Goal: Information Seeking & Learning: Learn about a topic

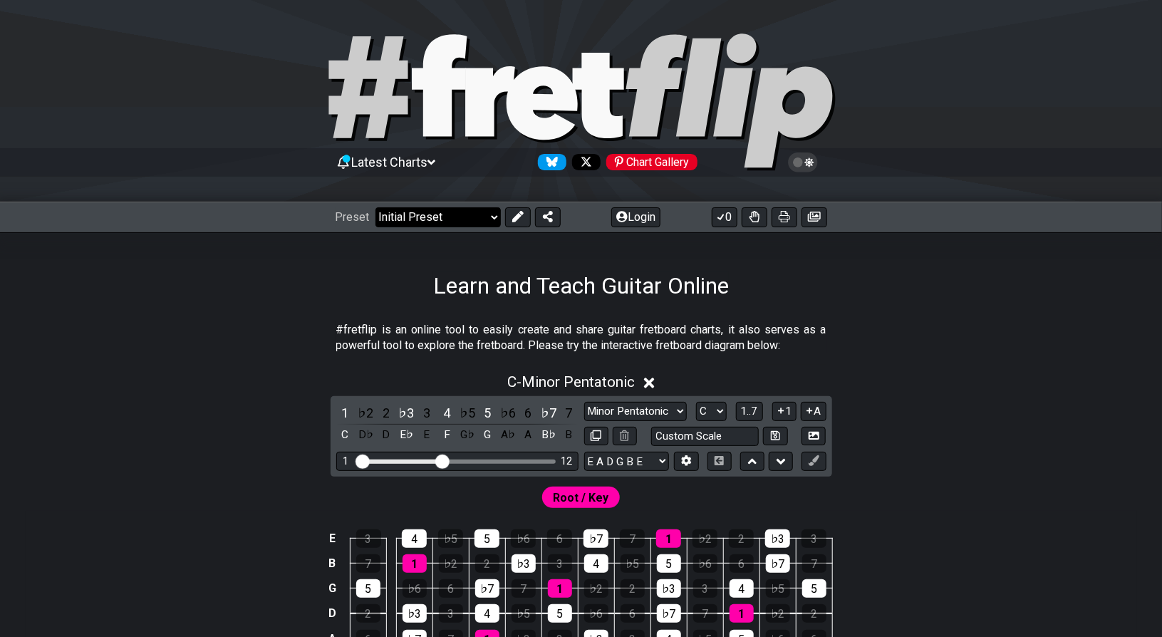
click at [437, 219] on select "Welcome to #fretflip! Initial Preset Custom Preset Minor Pentatonic Major Penta…" at bounding box center [437, 217] width 125 height 20
click at [375, 207] on select "Welcome to #fretflip! Initial Preset Custom Preset Minor Pentatonic Major Penta…" at bounding box center [437, 217] width 125 height 20
select select "/3nps-caged-shapes"
select select "A"
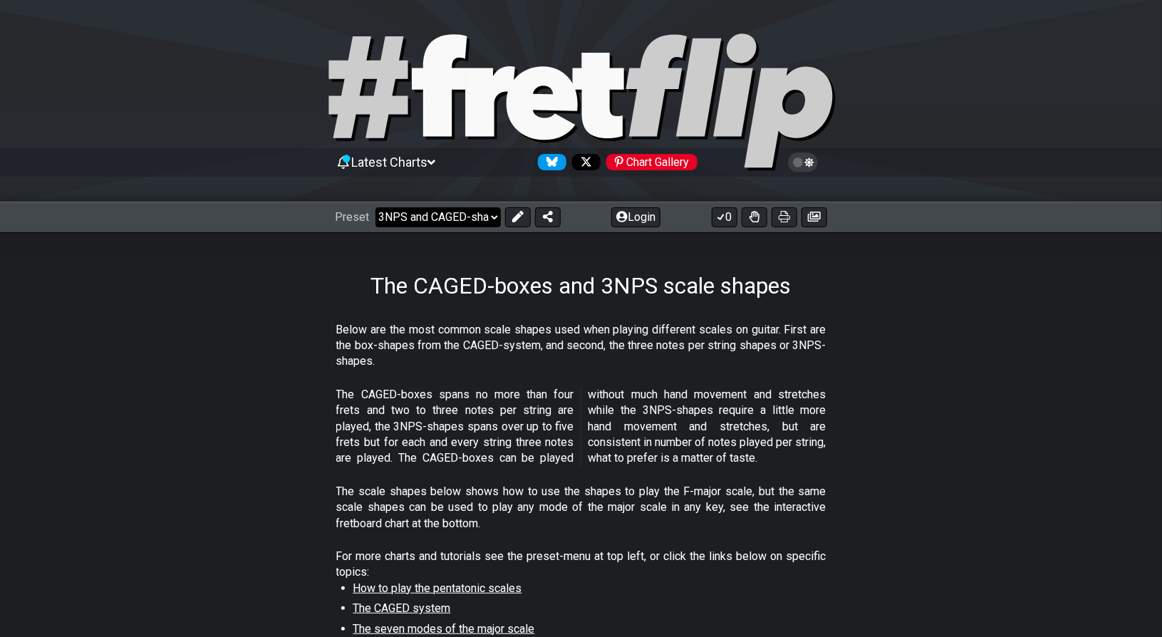
click at [459, 224] on select "Welcome to #fretflip! Initial Preset Custom Preset Minor Pentatonic Major Penta…" at bounding box center [437, 217] width 125 height 20
click at [375, 207] on select "Welcome to #fretflip! Initial Preset Custom Preset Minor Pentatonic Major Penta…" at bounding box center [437, 217] width 125 height 20
select select "/guitar-scales"
select select "C"
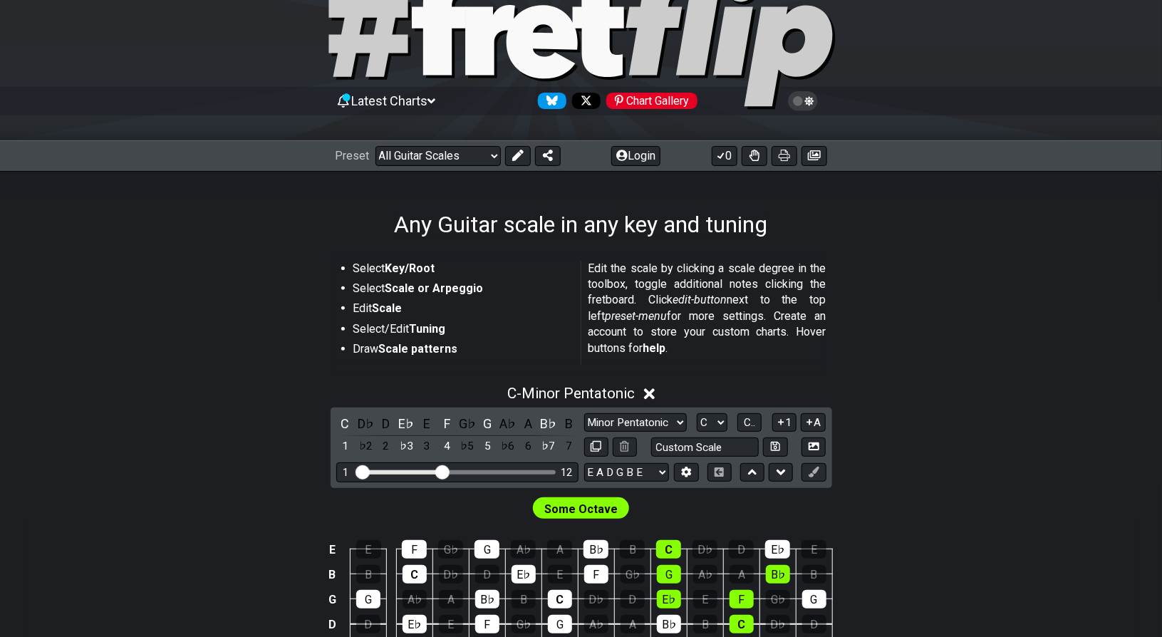
scroll to position [63, 0]
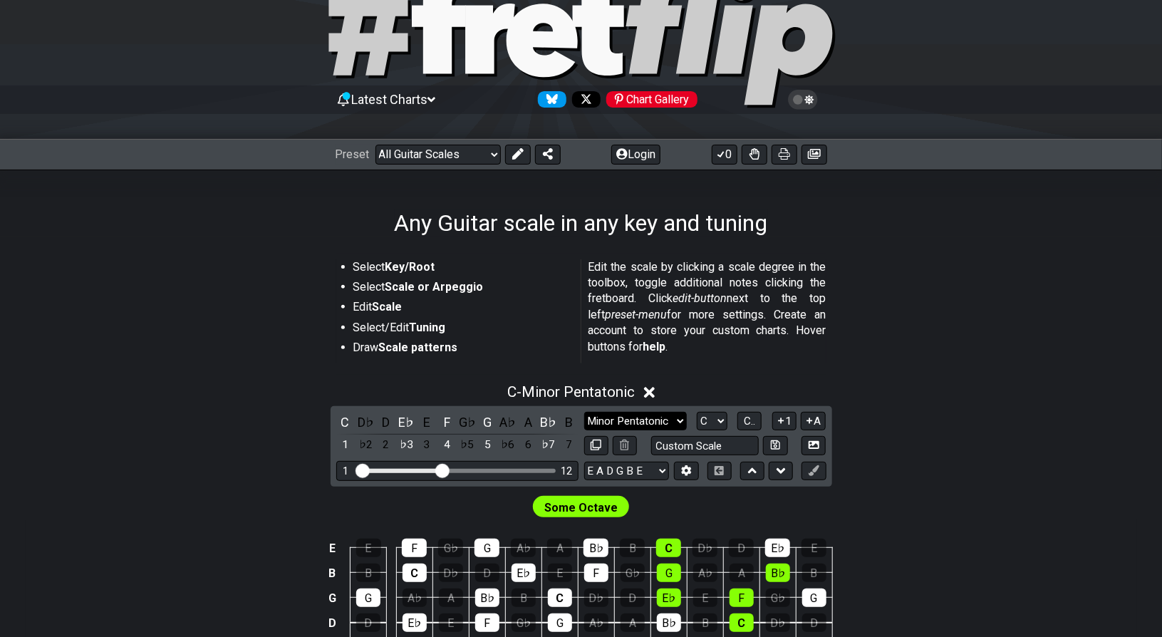
click at [650, 413] on select "Minor Pentatonic Root Minor Pentatonic Major Pentatonic Minor Blues Major Blues…" at bounding box center [635, 421] width 103 height 19
click at [584, 412] on select "Minor Pentatonic Root Minor Pentatonic Major Pentatonic Minor Blues Major Blues…" at bounding box center [635, 421] width 103 height 19
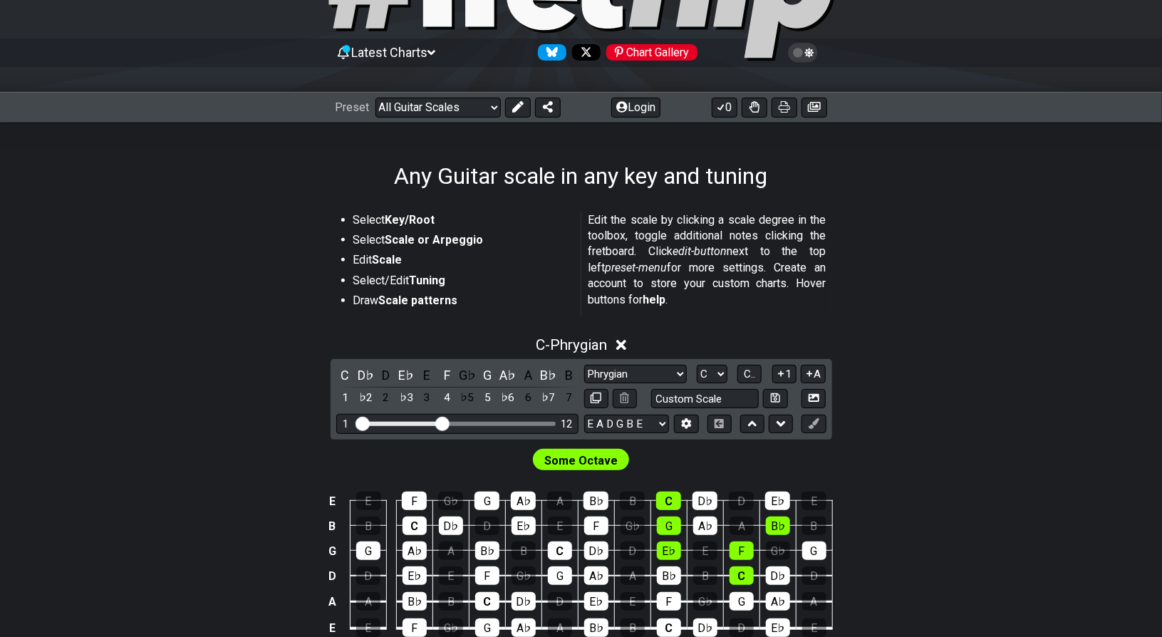
scroll to position [113, 0]
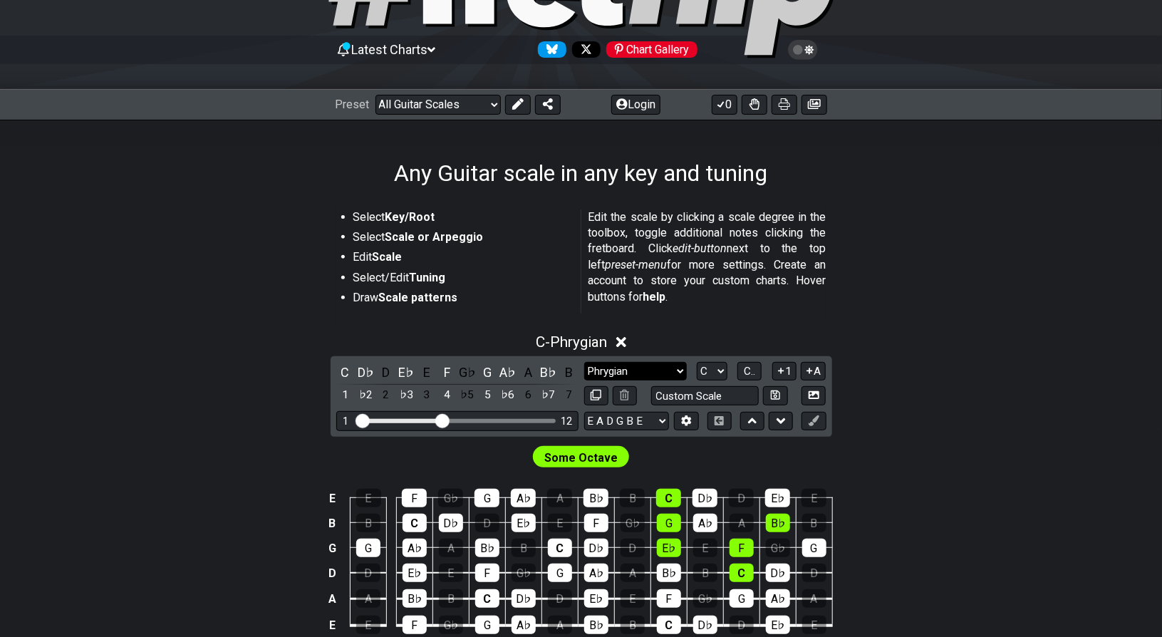
click at [660, 375] on select "Minor Pentatonic Root Minor Pentatonic Major Pentatonic Minor Blues Major Blues…" at bounding box center [635, 371] width 103 height 19
select select "Melodic Minor"
click at [584, 362] on select "Minor Pentatonic Root Minor Pentatonic Major Pentatonic Minor Blues Major Blues…" at bounding box center [635, 371] width 103 height 19
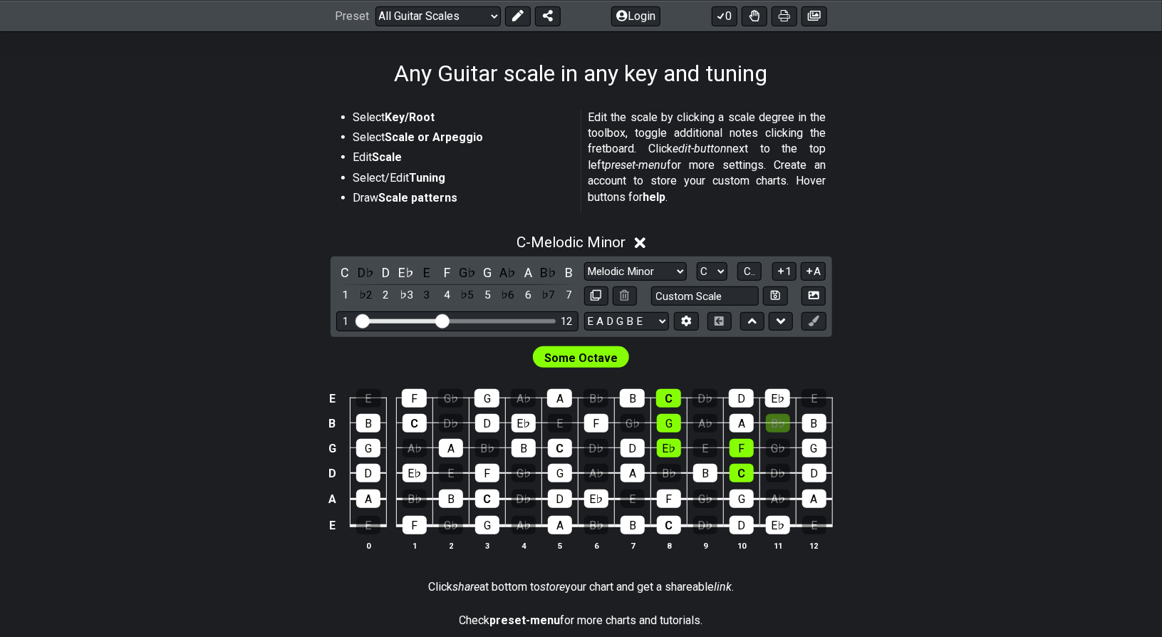
scroll to position [212, 0]
click at [640, 324] on select "E A D G B E E A D G B E E A D G B E B E A D F♯ B A D G C E A D A D G B E E♭ A♭ …" at bounding box center [626, 321] width 85 height 19
click at [716, 271] on select "A♭ A A♯ B♭ B C C♯ D♭ D D♯ E♭ E F F♯ G♭ G G♯" at bounding box center [712, 271] width 31 height 19
select select "E"
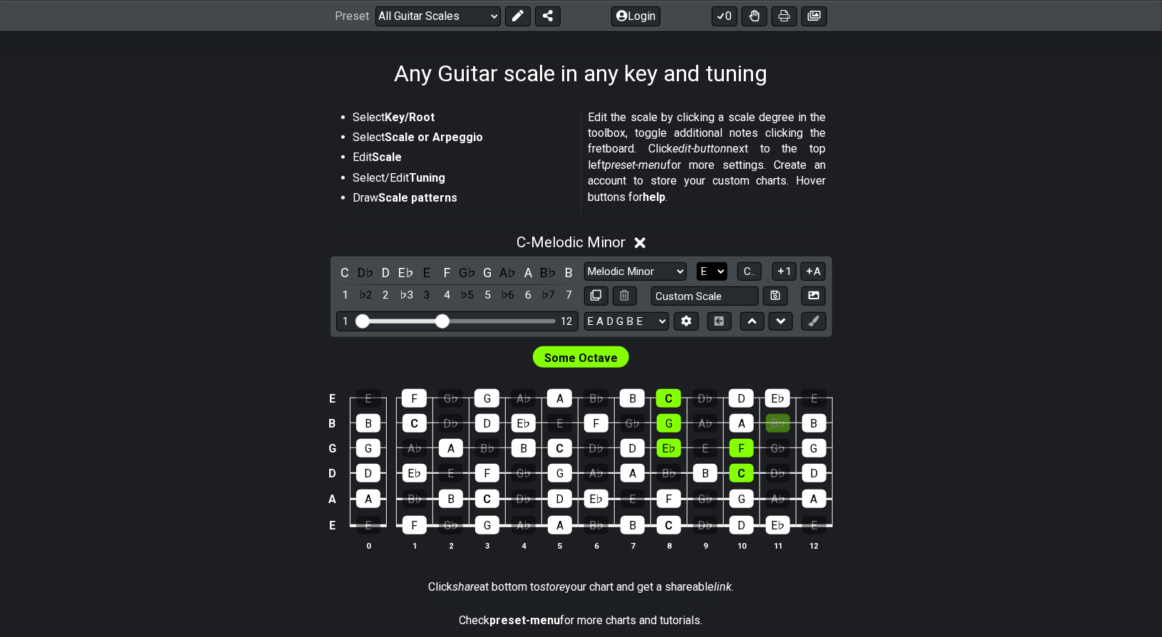
click at [697, 262] on select "A♭ A A♯ B♭ B C C♯ D♭ D D♯ E♭ E F F♯ G♭ G G♯" at bounding box center [712, 271] width 31 height 19
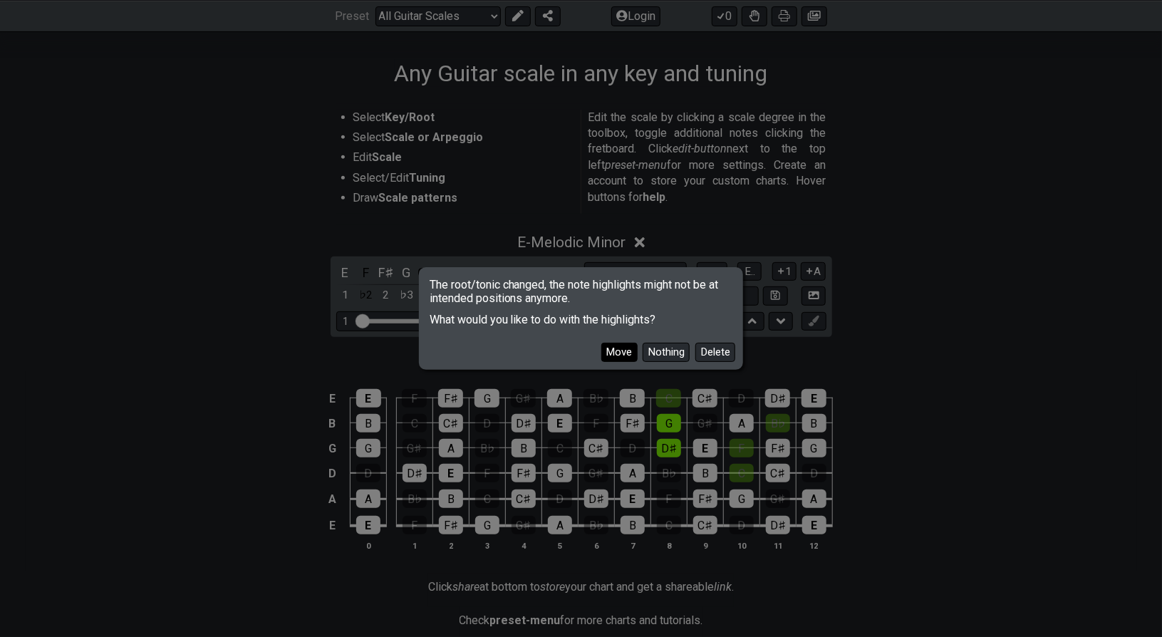
click at [627, 350] on button "Move" at bounding box center [619, 352] width 36 height 19
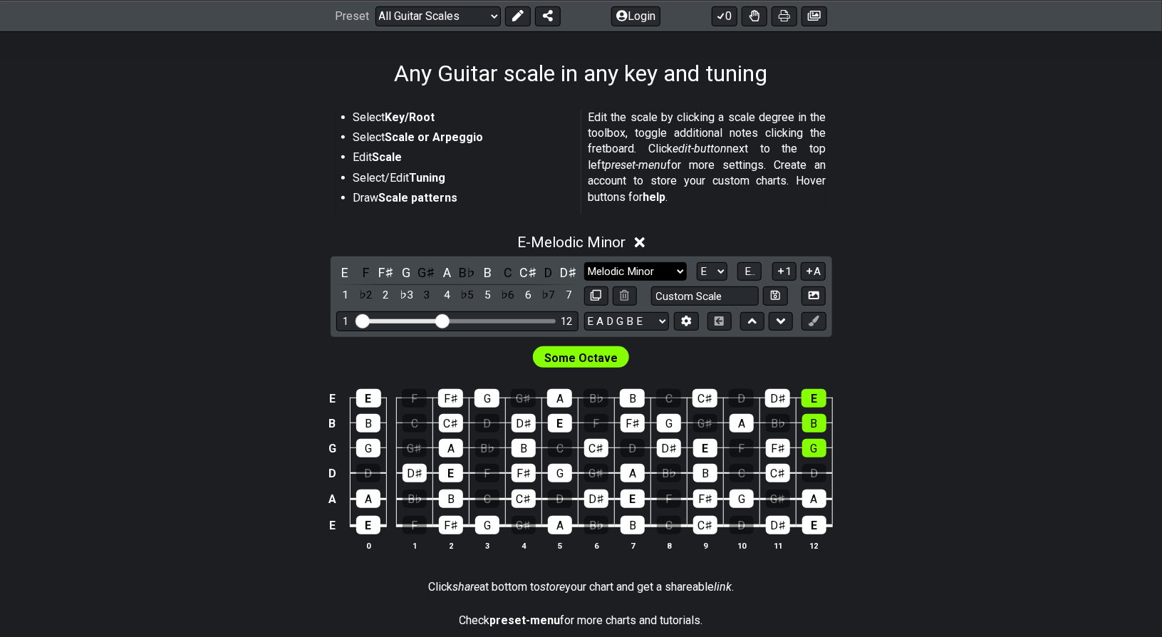
click at [682, 266] on select "Minor Pentatonic Root Minor Pentatonic Major Pentatonic Minor Blues Major Blues…" at bounding box center [635, 271] width 103 height 19
click at [670, 230] on div "E - Melodic Minor" at bounding box center [581, 238] width 1111 height 26
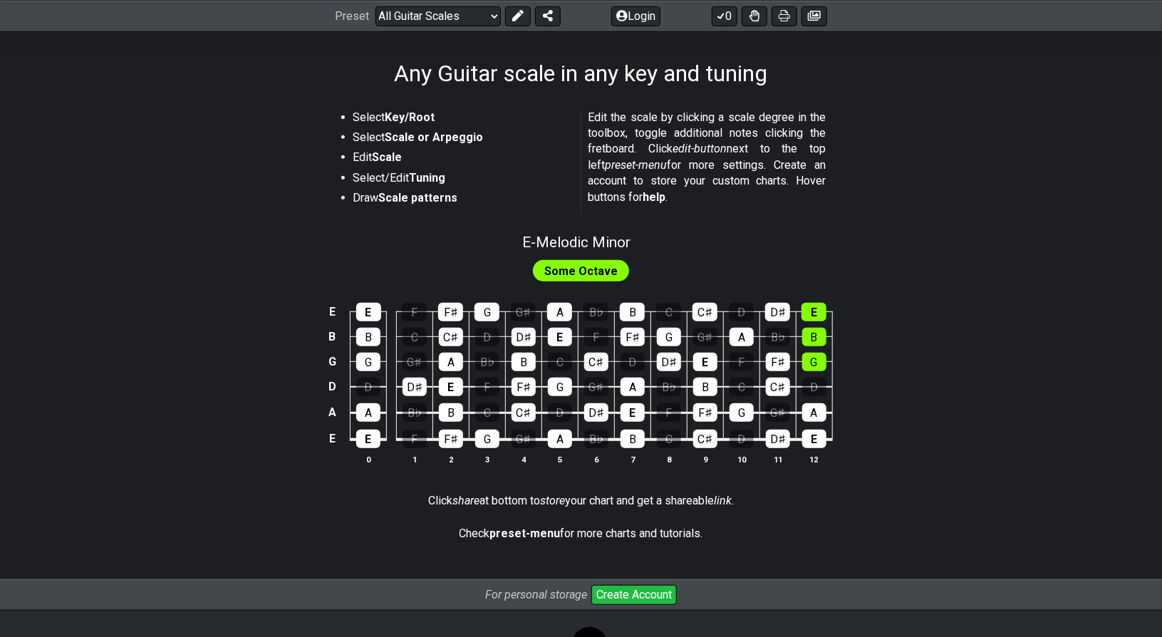
click at [595, 264] on span "Some Octave" at bounding box center [580, 271] width 73 height 21
click at [597, 253] on div "Some Octave" at bounding box center [581, 267] width 1111 height 34
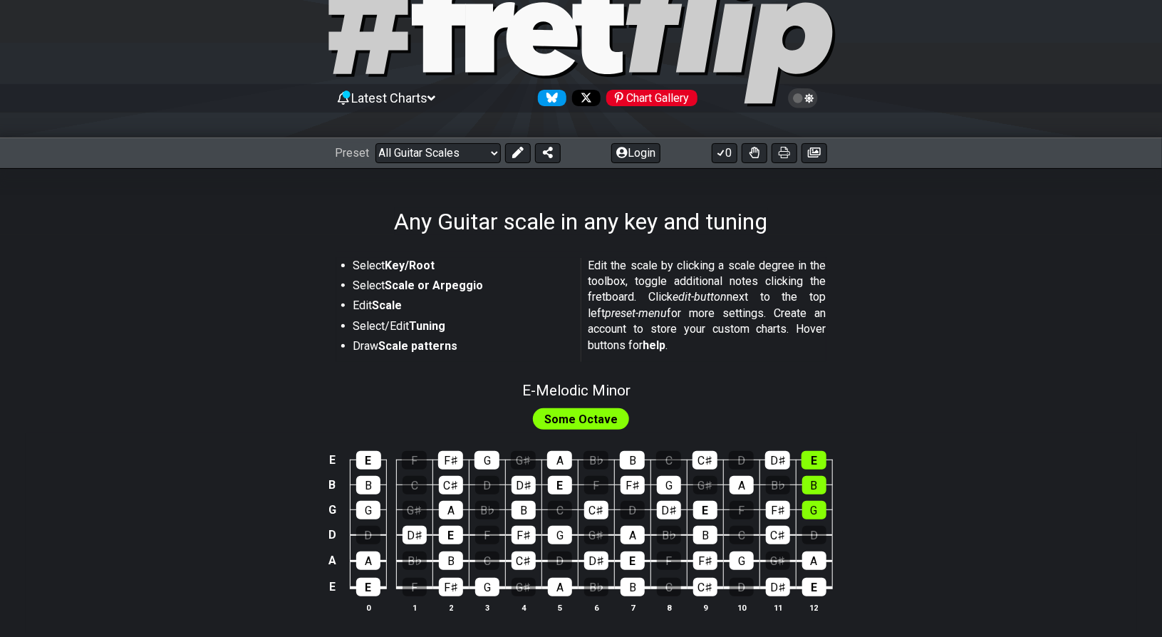
scroll to position [64, 0]
click at [487, 145] on select "Welcome to #fretflip! Initial Preset Custom Preset Minor Pentatonic Major Penta…" at bounding box center [437, 153] width 125 height 20
click at [375, 143] on select "Welcome to #fretflip! Initial Preset Custom Preset Minor Pentatonic Major Penta…" at bounding box center [437, 153] width 125 height 20
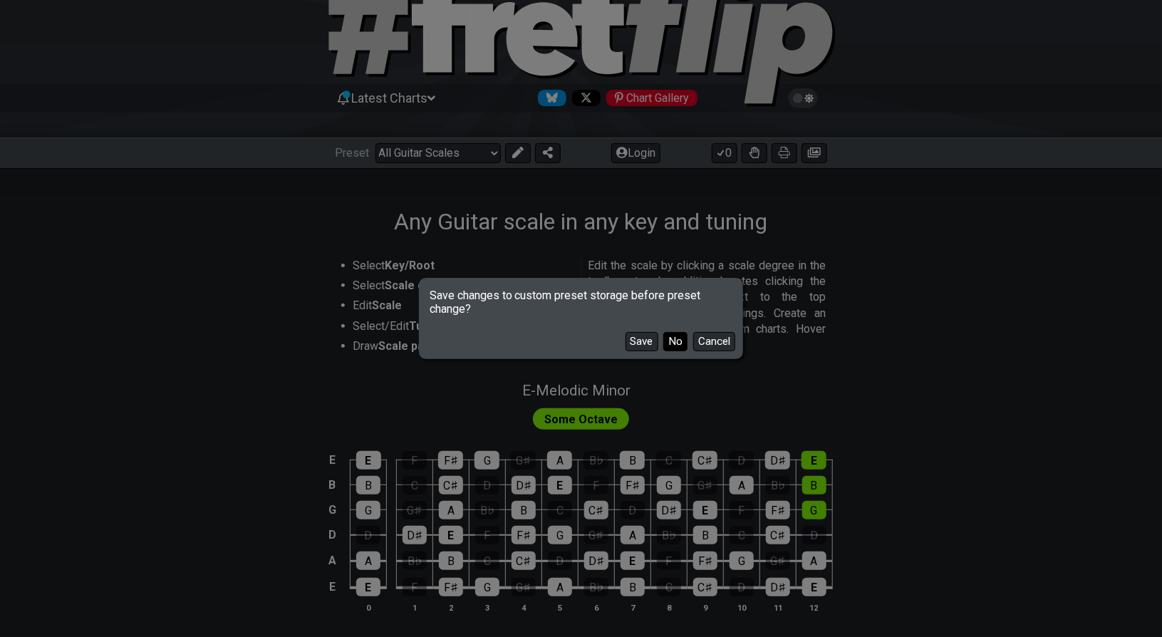
click at [666, 338] on button "No" at bounding box center [675, 341] width 24 height 19
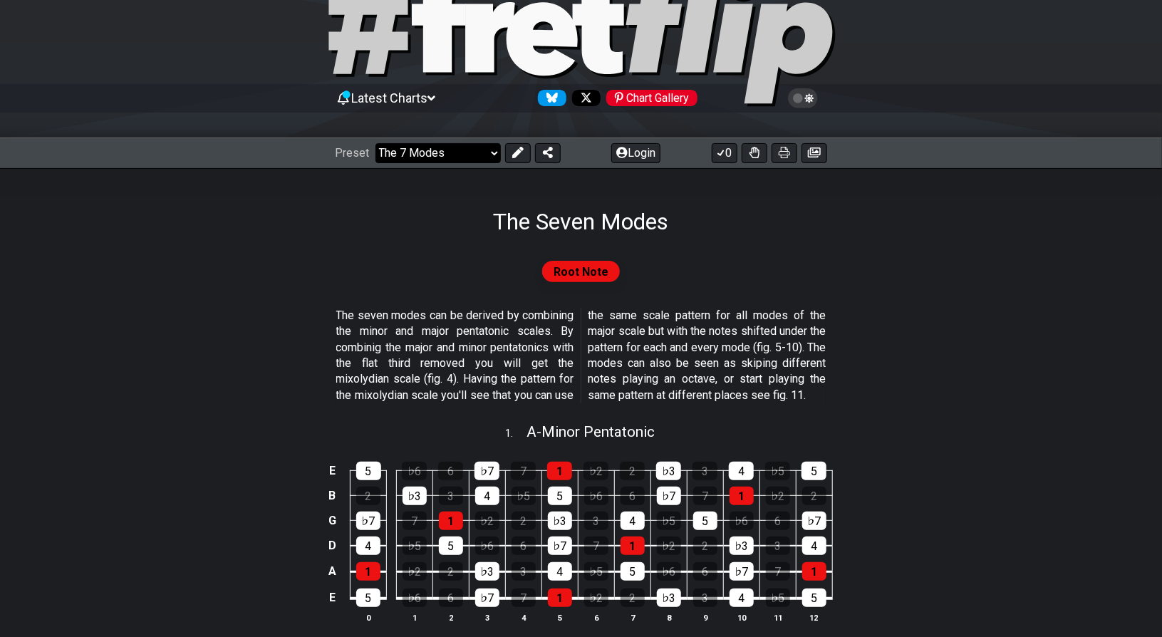
click at [416, 155] on select "Welcome to #fretflip! Initial Preset Custom Preset Minor Pentatonic Major Penta…" at bounding box center [437, 153] width 125 height 20
click at [375, 143] on select "Welcome to #fretflip! Initial Preset Custom Preset Minor Pentatonic Major Penta…" at bounding box center [437, 153] width 125 height 20
select select "/guitar-scales"
select select "C"
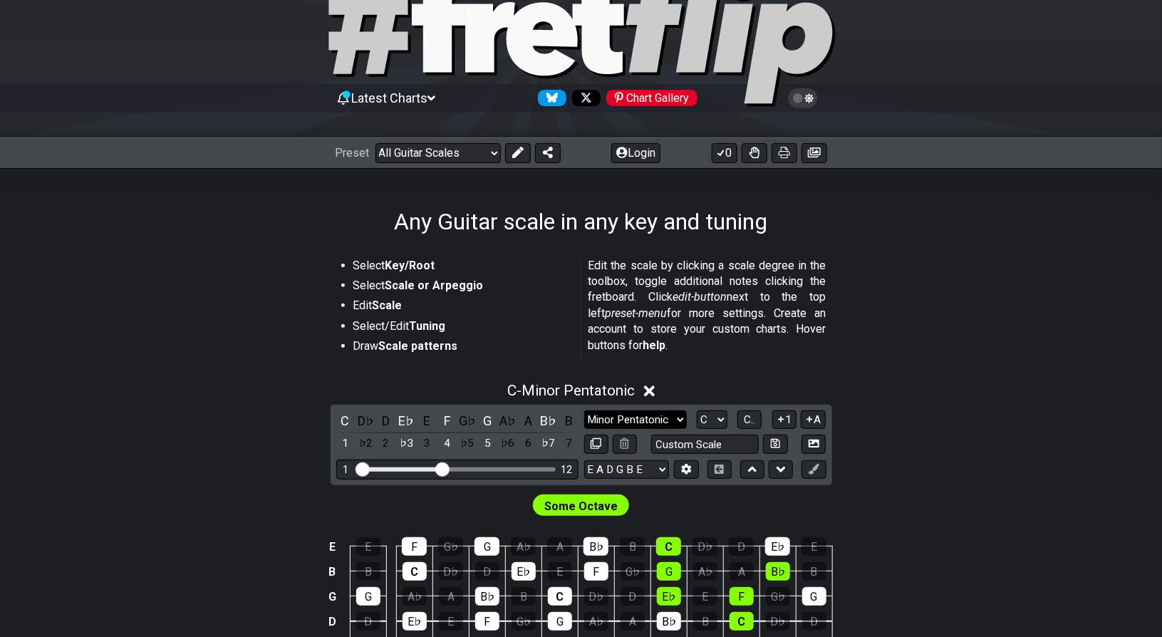
click at [664, 419] on select "Minor Pentatonic Root Minor Pentatonic Major Pentatonic Minor Blues Major Blues…" at bounding box center [635, 419] width 103 height 19
click at [584, 410] on select "Minor Pentatonic Root Minor Pentatonic Major Pentatonic Minor Blues Major Blues…" at bounding box center [635, 419] width 103 height 19
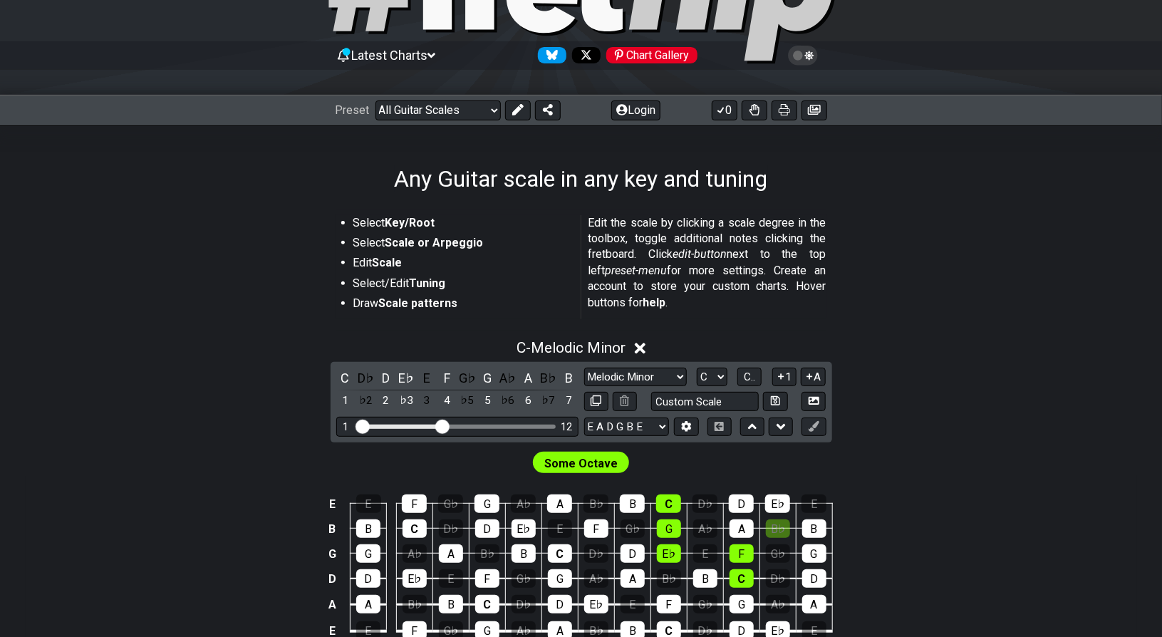
scroll to position [108, 0]
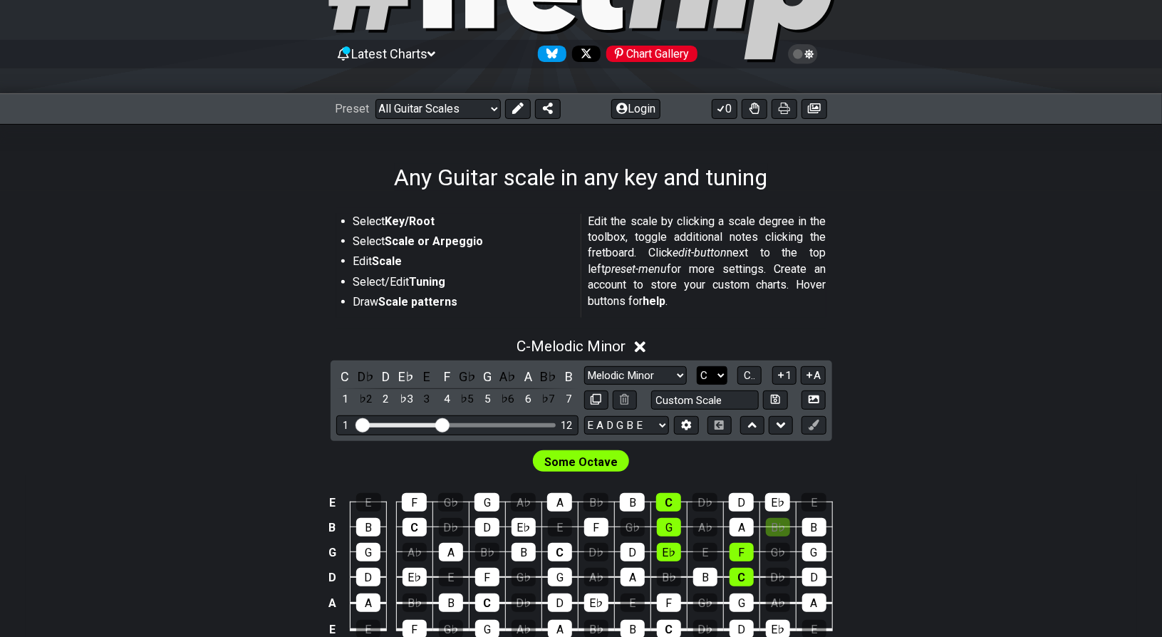
click at [715, 372] on select "A♭ A A♯ B♭ B C C♯ D♭ D D♯ E♭ E F F♯ G♭ G G♯" at bounding box center [712, 375] width 31 height 19
click at [697, 366] on select "A♭ A A♯ B♭ B C C♯ D♭ D D♯ E♭ E F F♯ G♭ G G♯" at bounding box center [712, 375] width 31 height 19
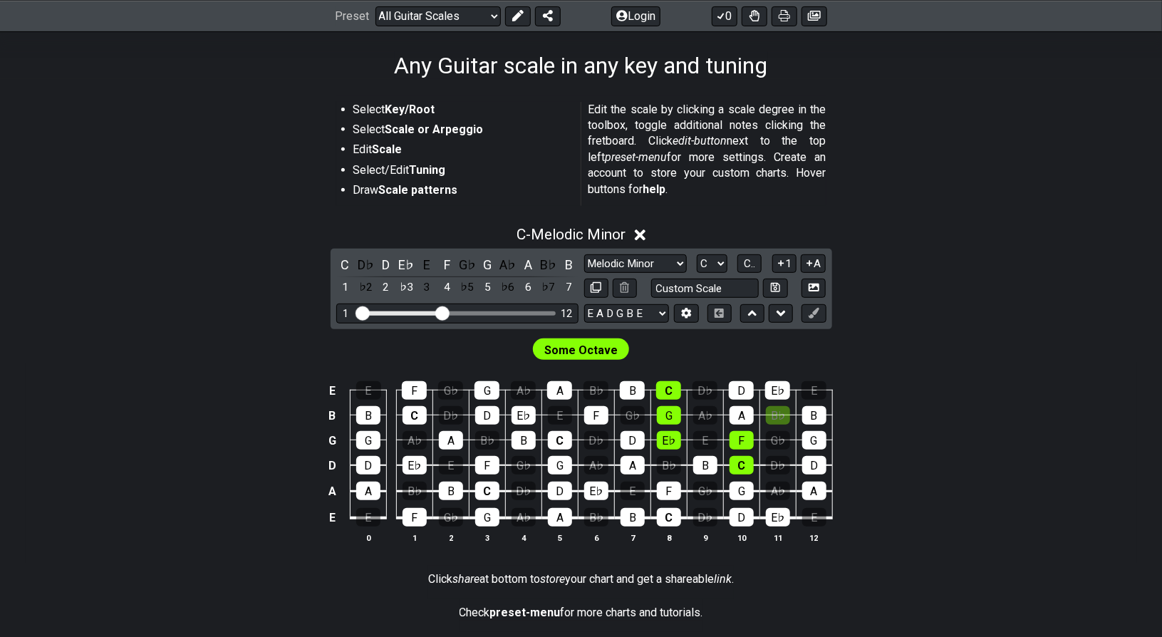
scroll to position [221, 0]
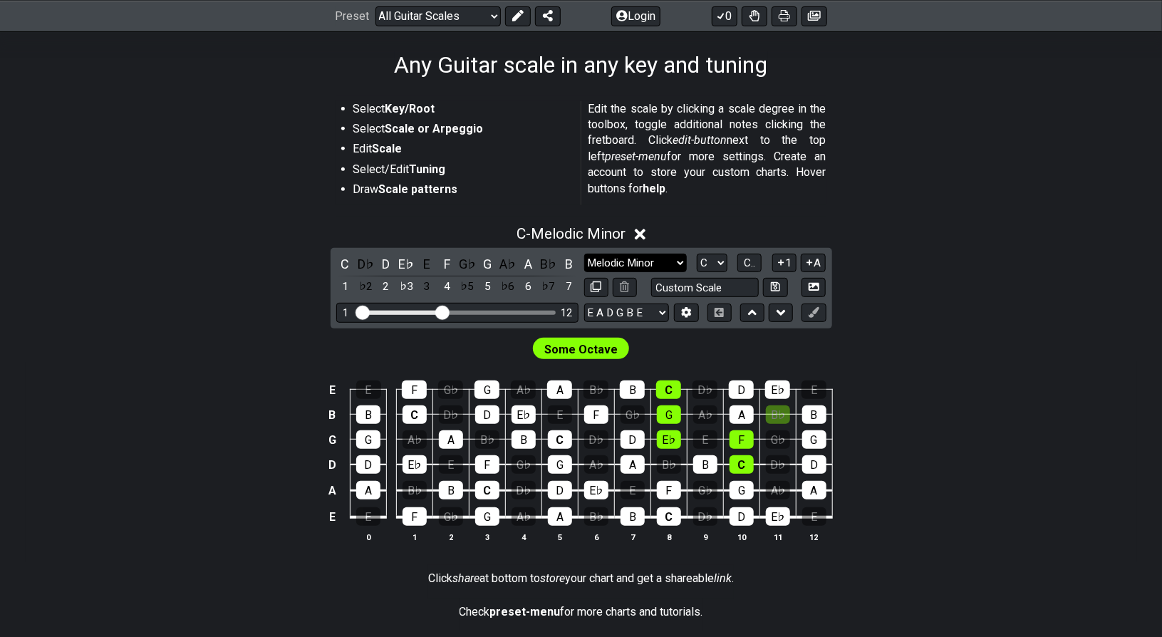
click at [641, 258] on select "Minor Pentatonic Root Minor Pentatonic Major Pentatonic Minor Blues Major Blues…" at bounding box center [635, 263] width 103 height 19
click at [584, 254] on select "Minor Pentatonic Root Minor Pentatonic Major Pentatonic Minor Blues Major Blues…" at bounding box center [635, 263] width 103 height 19
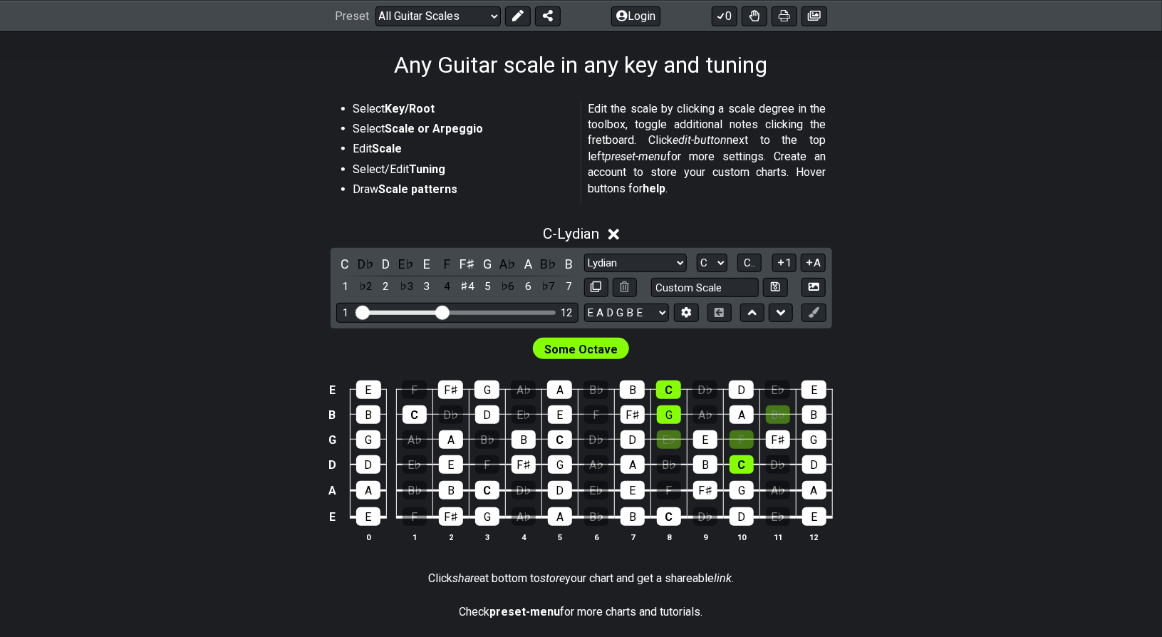
click at [0, 350] on div "Select Key/Root Select Scale or Arpeggio Edit Scale Select/Edit Tuning Draw Sca…" at bounding box center [581, 368] width 1162 height 580
click at [602, 260] on select "Minor Pentatonic Root Minor Pentatonic Major Pentatonic Minor Blues Major Blues…" at bounding box center [635, 263] width 103 height 19
select select "Minor Pentatonic"
click at [584, 254] on select "Minor Pentatonic Root Minor Pentatonic Major Pentatonic Minor Blues Major Blues…" at bounding box center [635, 263] width 103 height 19
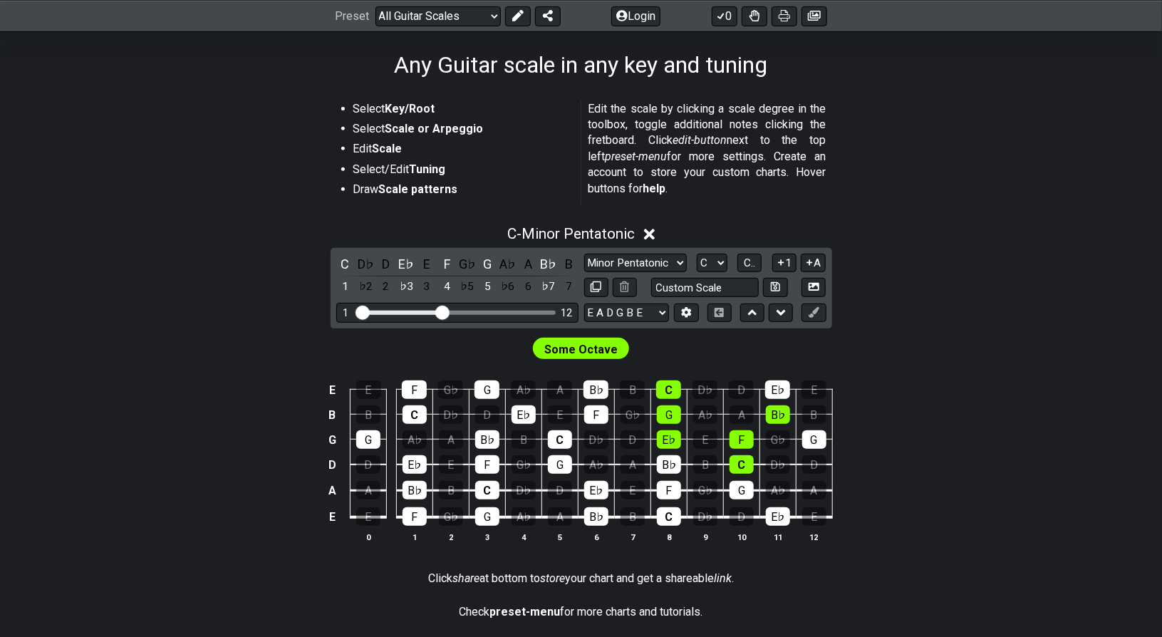
click at [591, 351] on span "Some Octave" at bounding box center [580, 349] width 73 height 21
drag, startPoint x: 445, startPoint y: 313, endPoint x: 476, endPoint y: 316, distance: 30.8
click at [476, 311] on input "Visible fret range" at bounding box center [457, 311] width 202 height 0
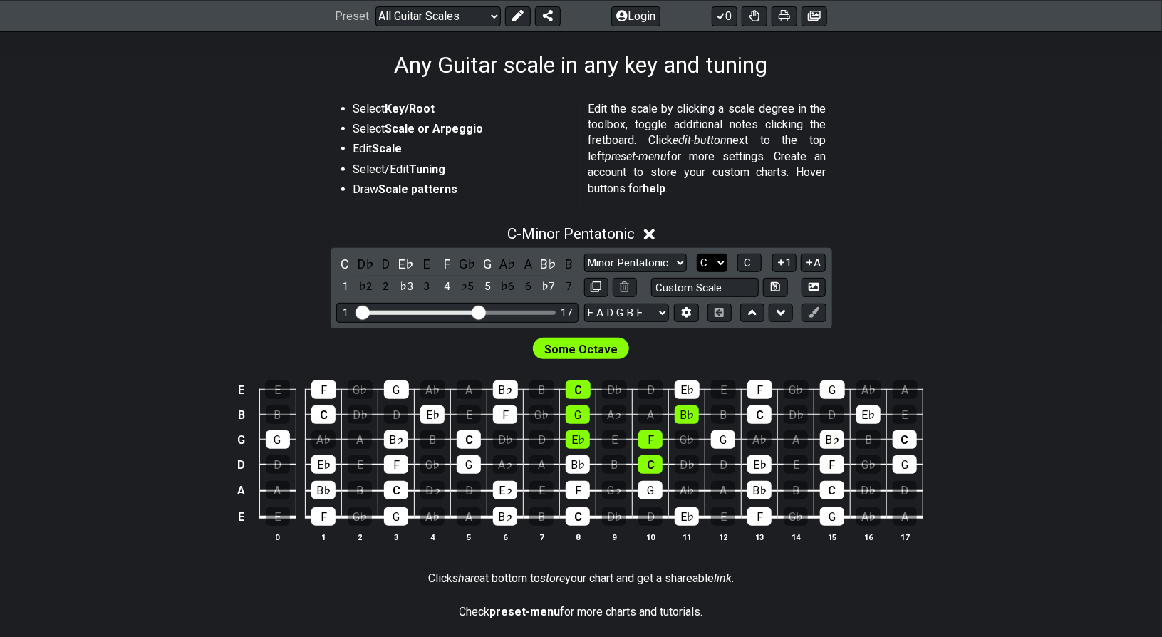
click at [705, 258] on select "A♭ A A♯ B♭ B C C♯ D♭ D D♯ E♭ E F F♯ G♭ G G♯" at bounding box center [712, 263] width 31 height 19
select select "E"
click at [697, 254] on select "A♭ A A♯ B♭ B C C♯ D♭ D D♯ E♭ E F F♯ G♭ G G♯" at bounding box center [712, 263] width 31 height 19
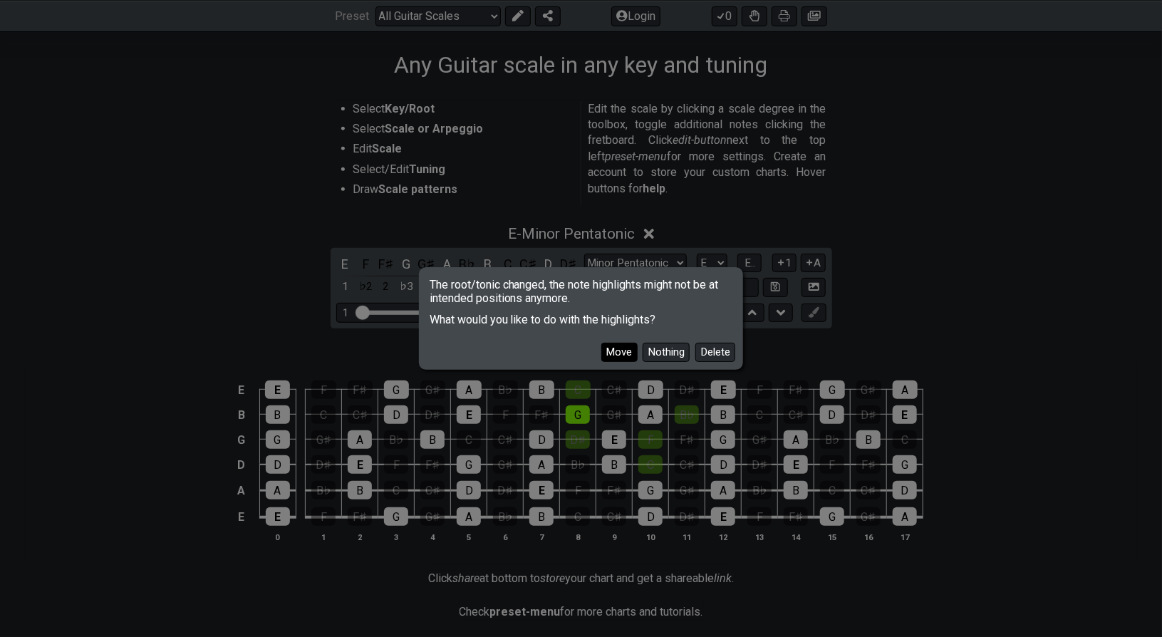
click at [630, 358] on button "Move" at bounding box center [619, 352] width 36 height 19
